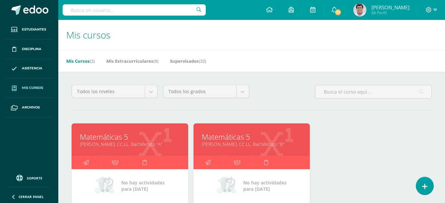
click at [107, 12] on input "text" at bounding box center [134, 9] width 143 height 11
type input "María Paula Escobar"
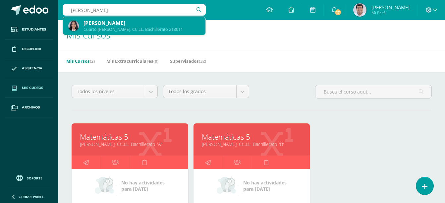
click at [140, 23] on div "[PERSON_NAME]" at bounding box center [141, 23] width 117 height 7
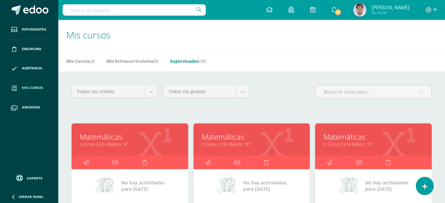
click at [142, 8] on input "text" at bounding box center [134, 9] width 143 height 11
type input "kamila herrera"
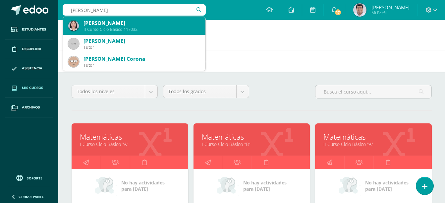
click at [135, 19] on div "Kamila Herrera Melgar II Curso Ciclo Básico 117032" at bounding box center [134, 26] width 132 height 18
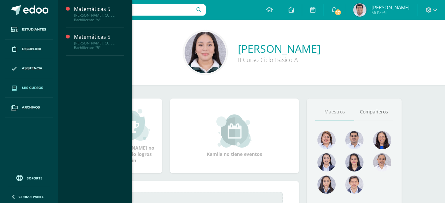
click at [30, 90] on span "Mis cursos" at bounding box center [32, 87] width 21 height 5
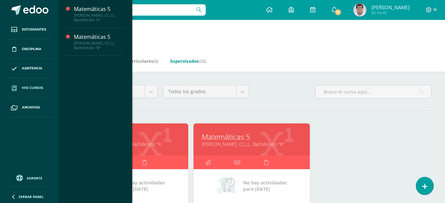
click at [195, 60] on link "Supervisados (32)" at bounding box center [188, 61] width 36 height 11
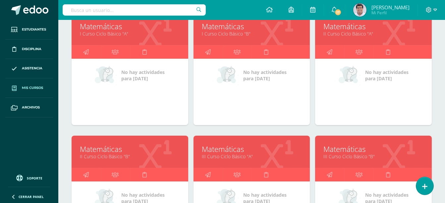
scroll to position [166, 0]
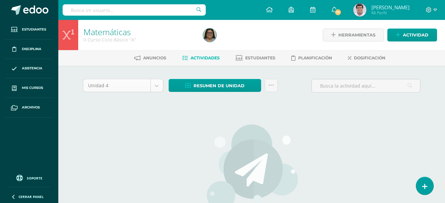
click at [157, 88] on body "Estudiantes Disciplina Asistencia Mis cursos Archivos Soporte Ayuda Reportar un…" at bounding box center [222, 142] width 445 height 285
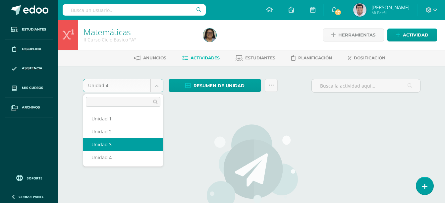
select select "Unidad 3"
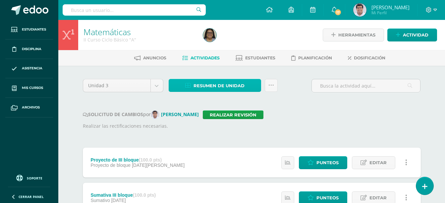
click at [229, 86] on span "Resumen de unidad" at bounding box center [219, 86] width 51 height 12
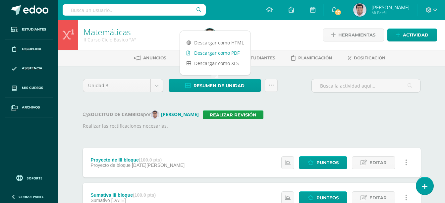
click at [228, 54] on link "Descargar como PDF" at bounding box center [215, 53] width 71 height 10
drag, startPoint x: 294, startPoint y: 123, endPoint x: 308, endPoint y: 114, distance: 17.3
click at [294, 123] on p "Realizar las rectificaciones necesarias." at bounding box center [252, 125] width 338 height 7
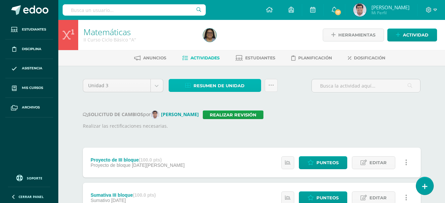
click at [211, 87] on span "Resumen de unidad" at bounding box center [219, 86] width 51 height 12
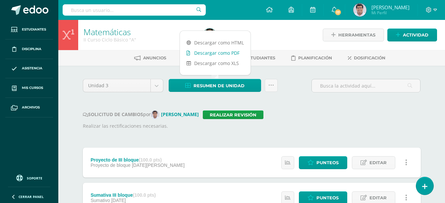
click at [227, 54] on link "Descargar como PDF" at bounding box center [215, 53] width 71 height 10
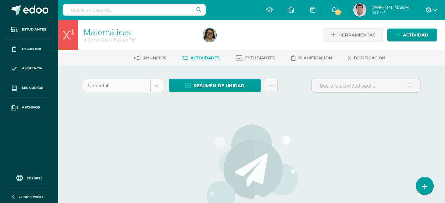
click at [160, 86] on body "Estudiantes Disciplina Asistencia Mis cursos Archivos Soporte Ayuda Reportar un…" at bounding box center [222, 142] width 445 height 285
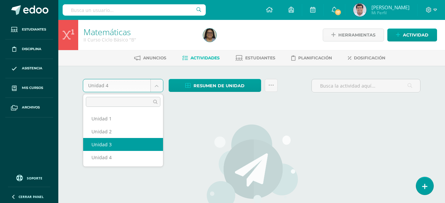
select select "Unidad 3"
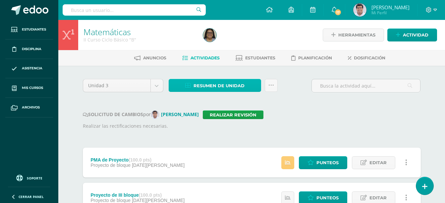
click at [235, 89] on span "Resumen de unidad" at bounding box center [219, 86] width 51 height 12
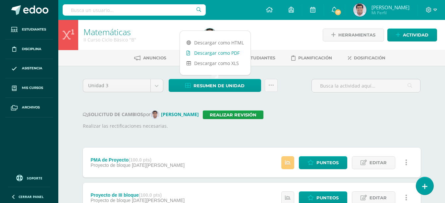
click at [226, 54] on link "Descargar como PDF" at bounding box center [215, 53] width 71 height 10
